Goal: Find specific page/section: Find specific page/section

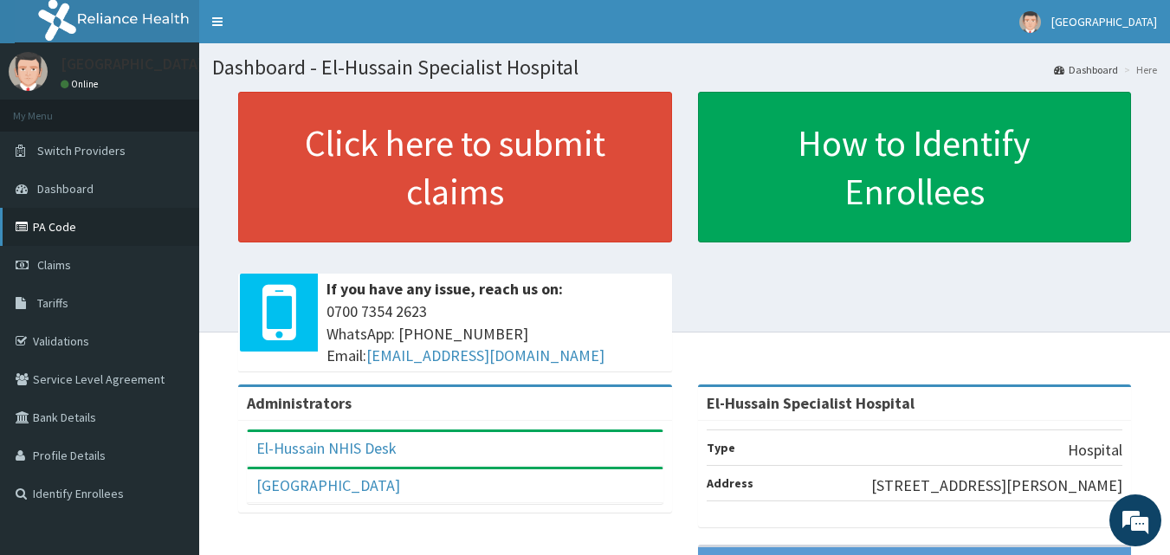
click at [57, 224] on link "PA Code" at bounding box center [99, 227] width 199 height 38
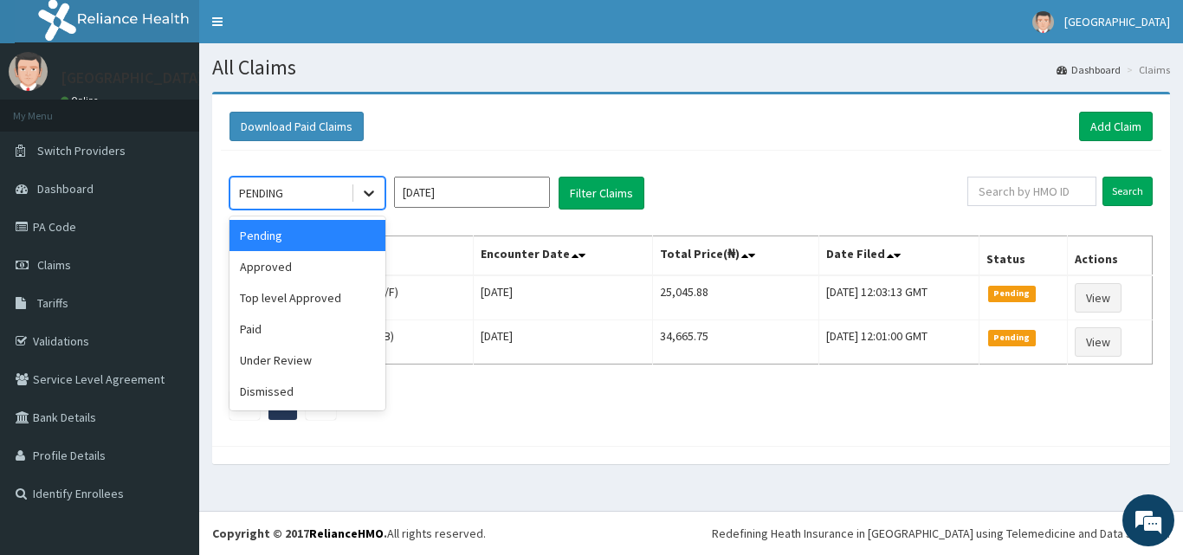
click at [368, 193] on icon at bounding box center [368, 192] width 17 height 17
click at [290, 265] on div "Approved" at bounding box center [308, 266] width 156 height 31
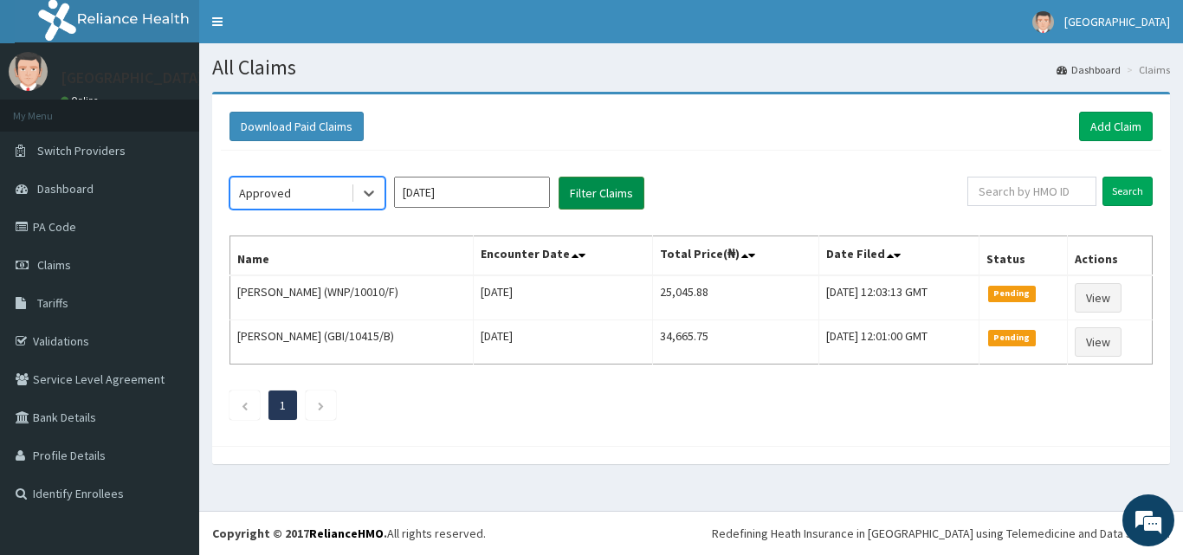
click at [608, 195] on button "Filter Claims" at bounding box center [602, 193] width 86 height 33
